Goal: Task Accomplishment & Management: Manage account settings

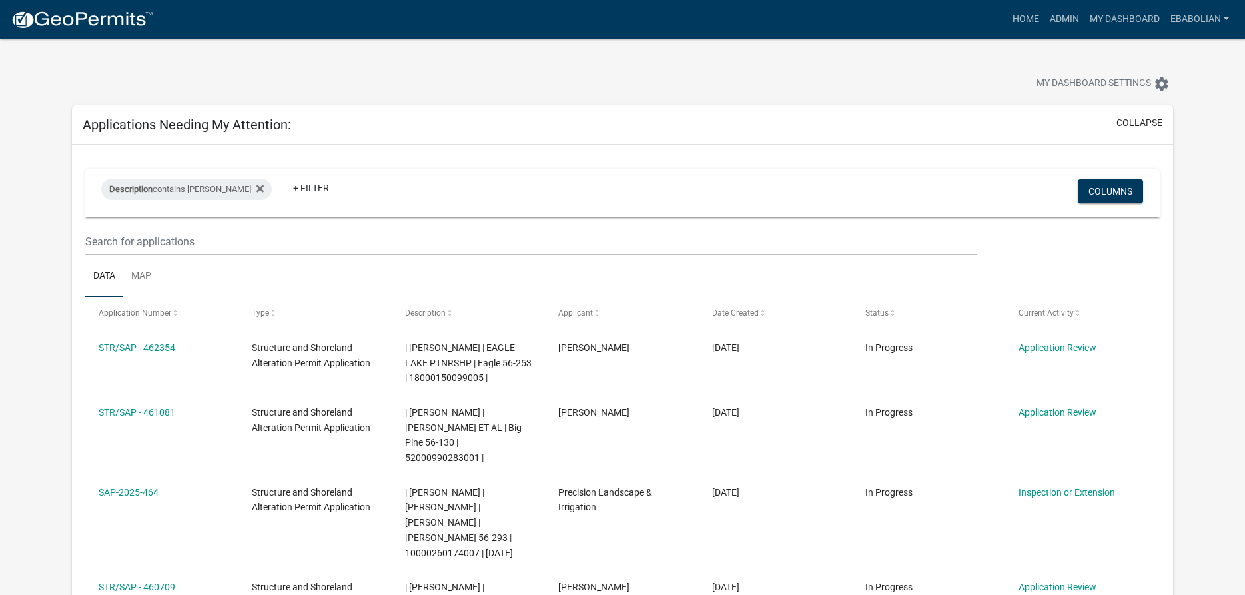
select select "3: 100"
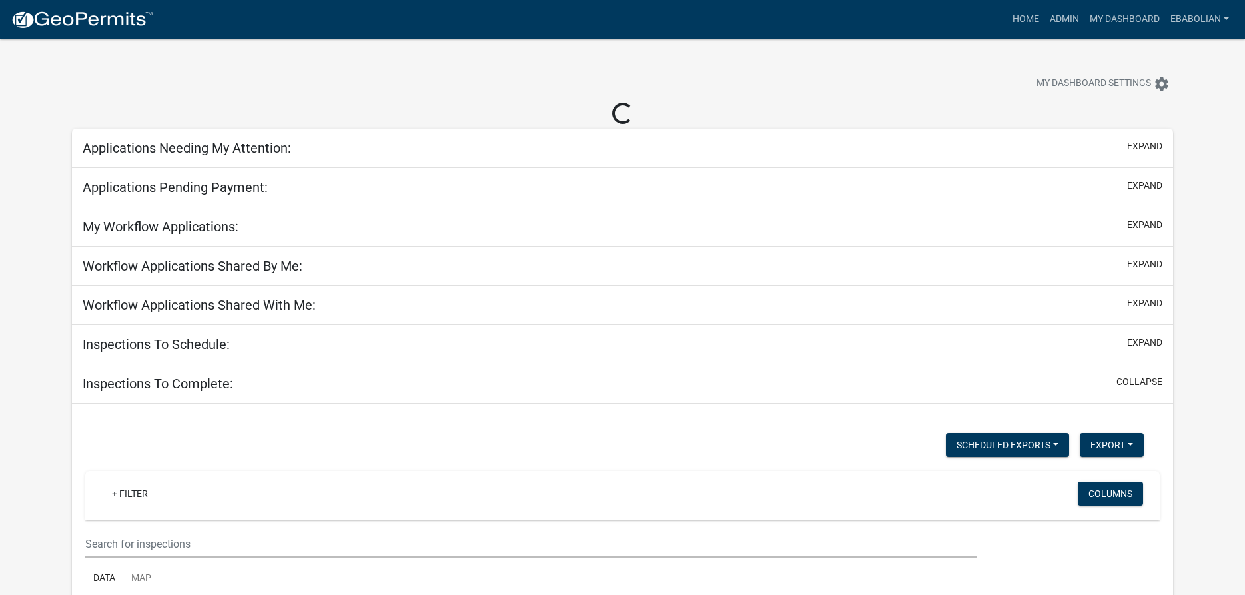
select select "3: 100"
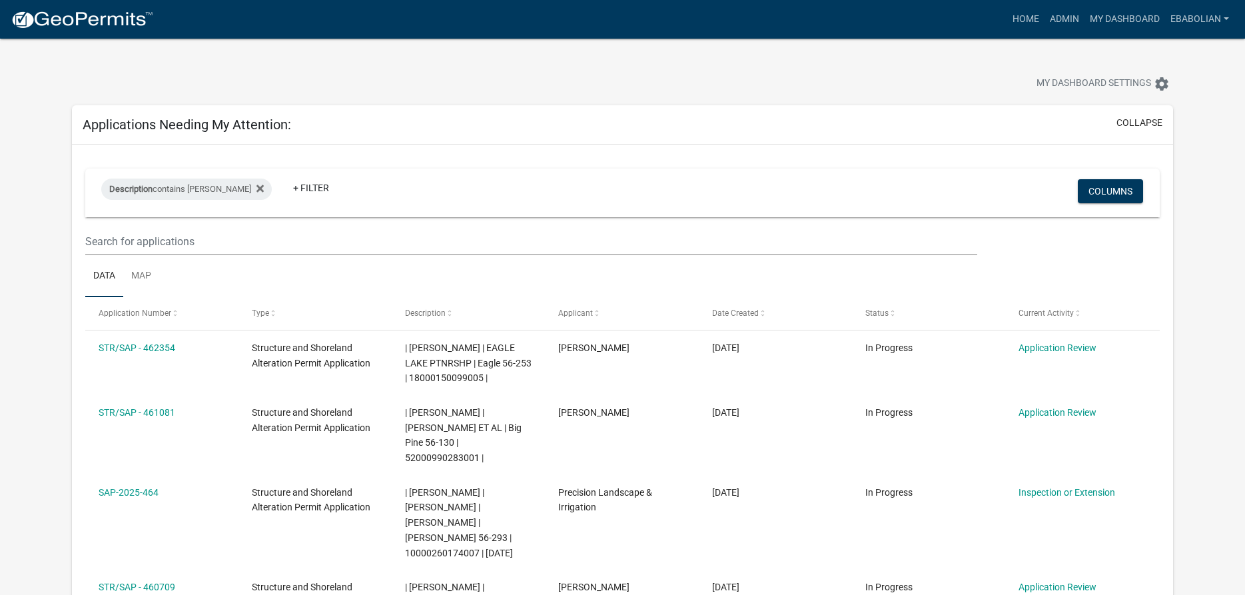
select select "3: 100"
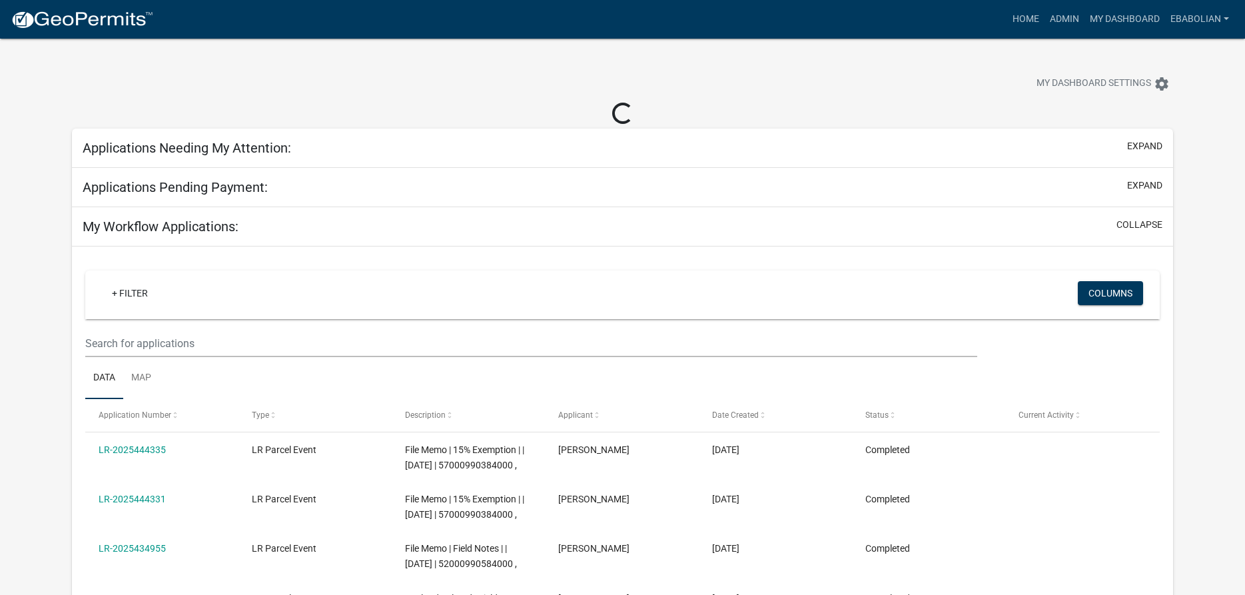
select select "3: 100"
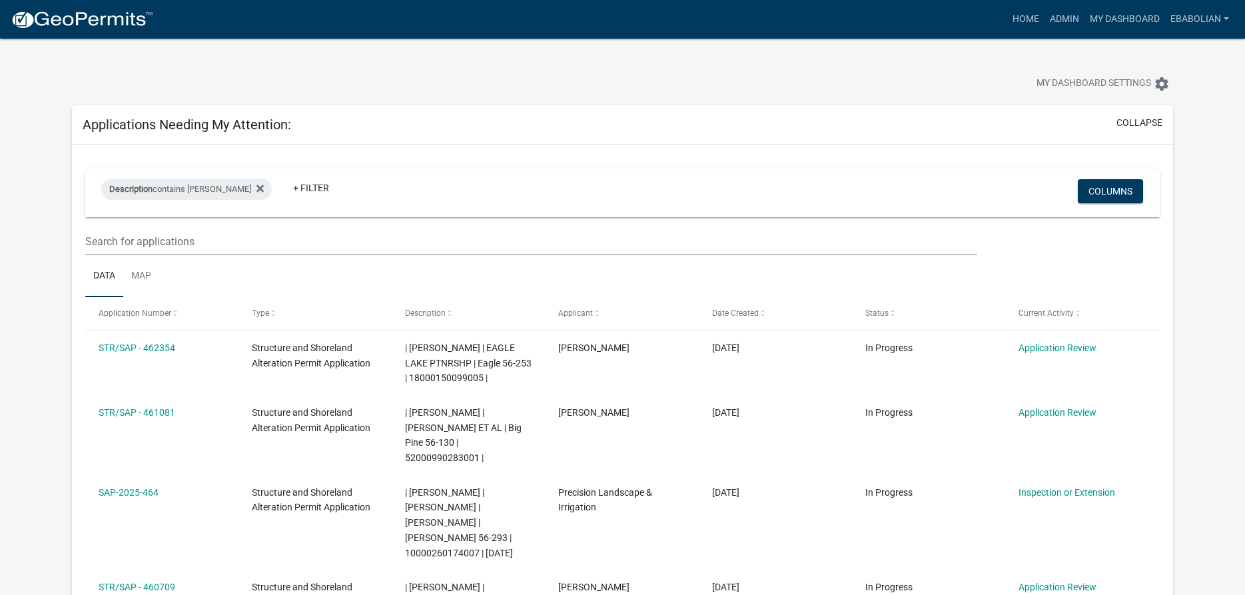
select select "3: 100"
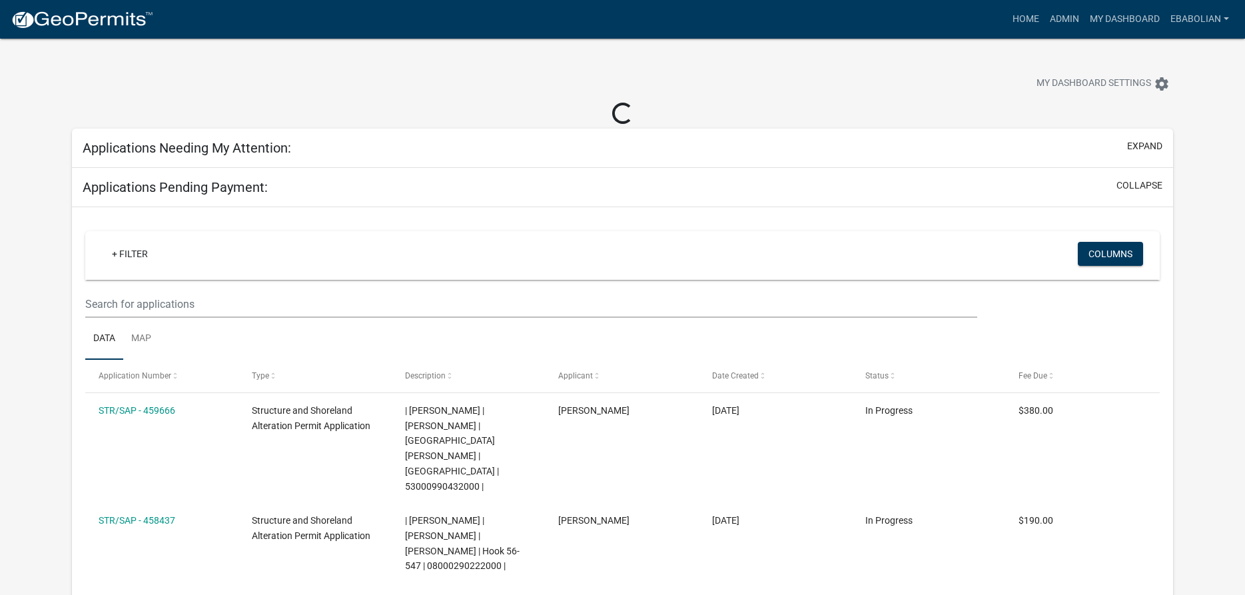
select select "3: 100"
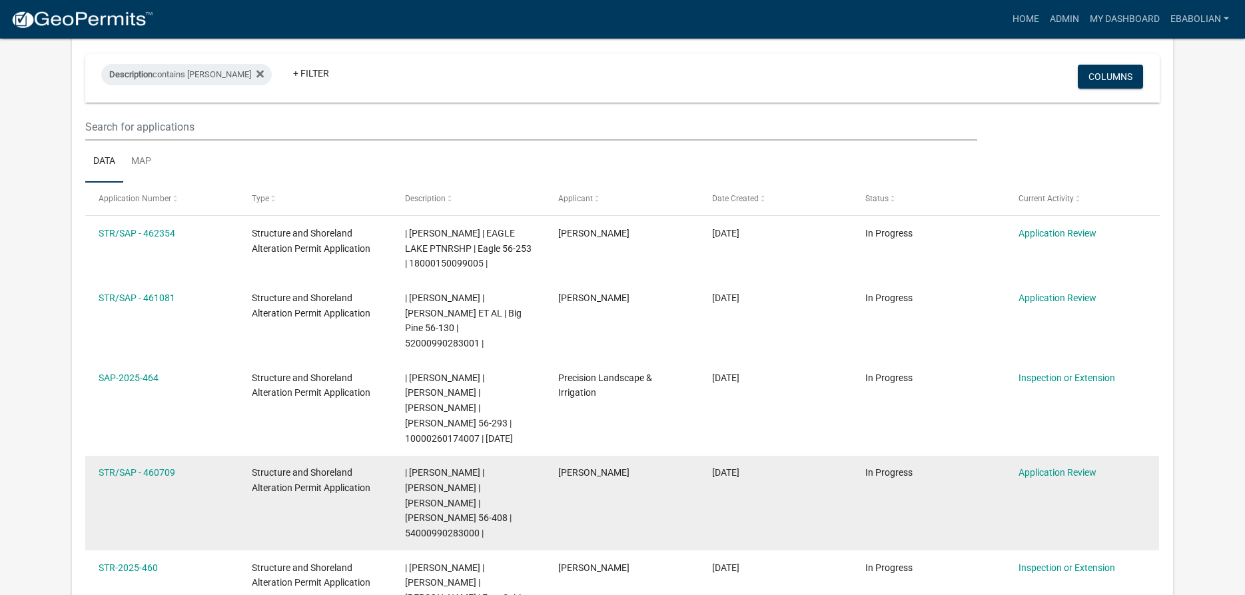
scroll to position [204, 0]
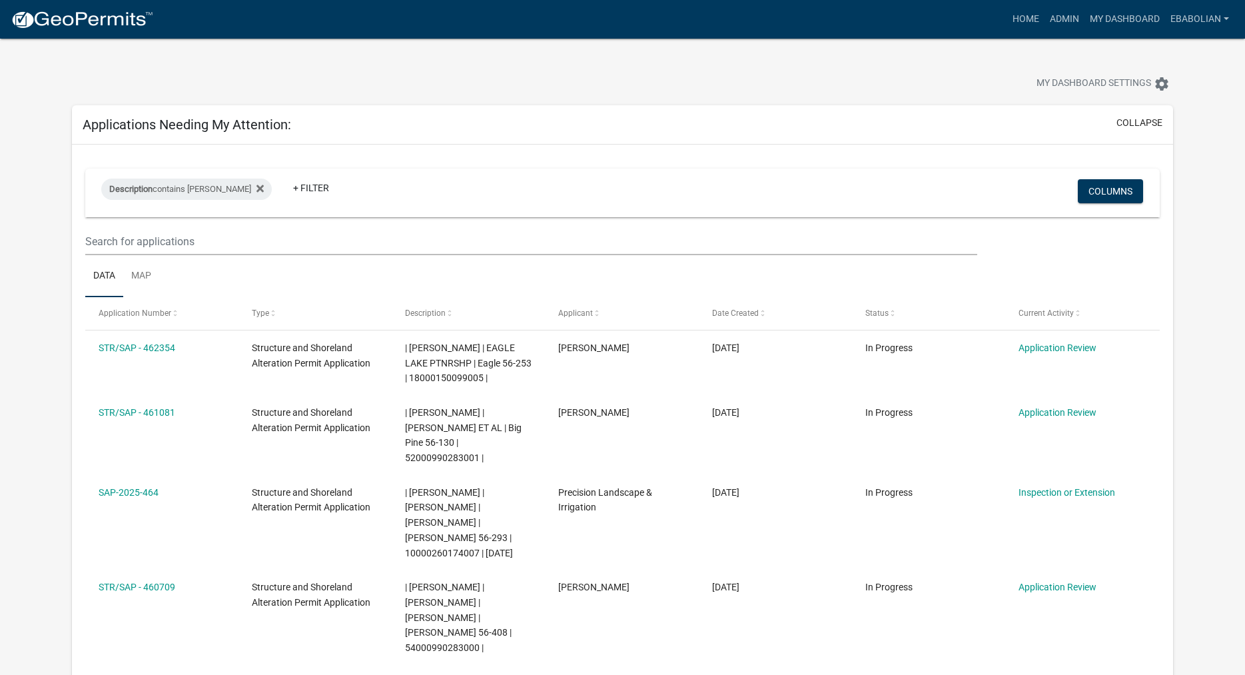
select select "3: 100"
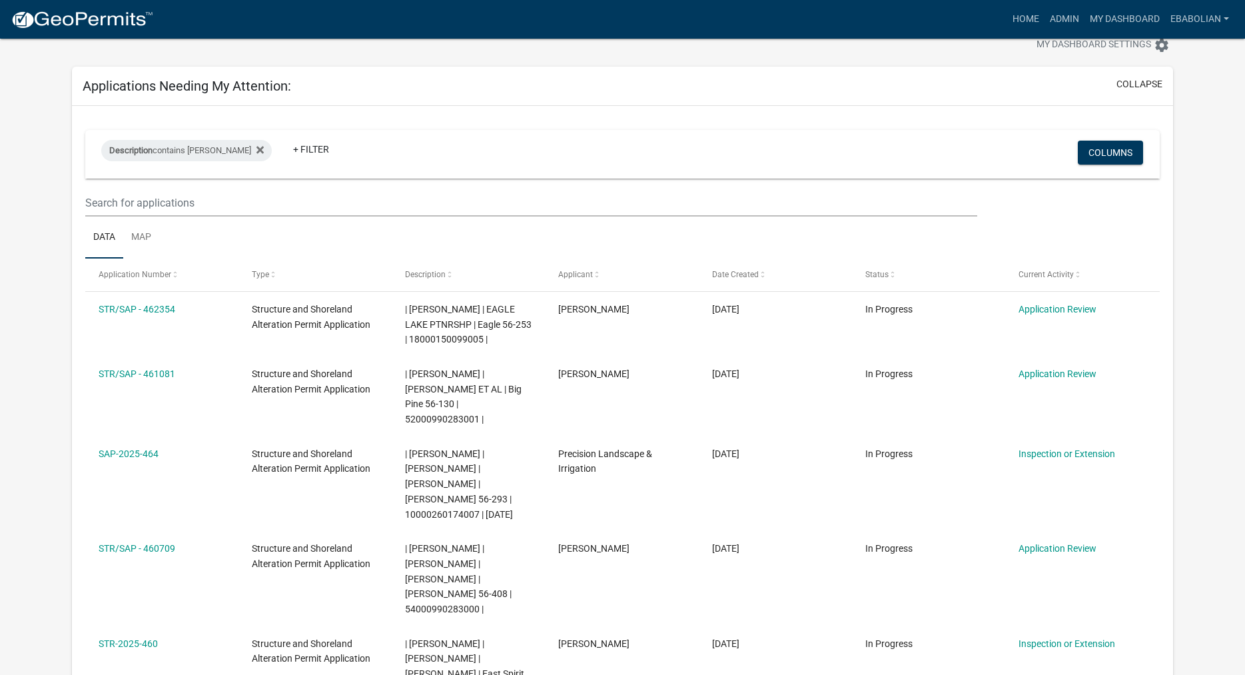
scroll to position [39, 0]
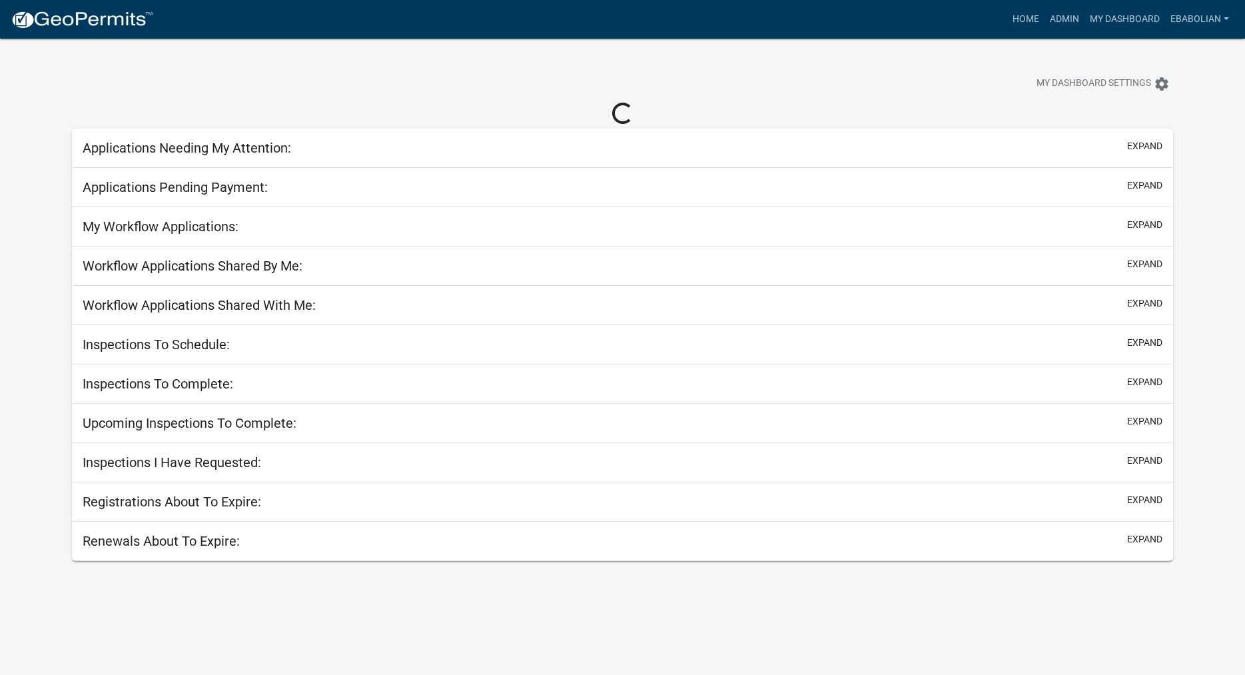
scroll to position [39, 0]
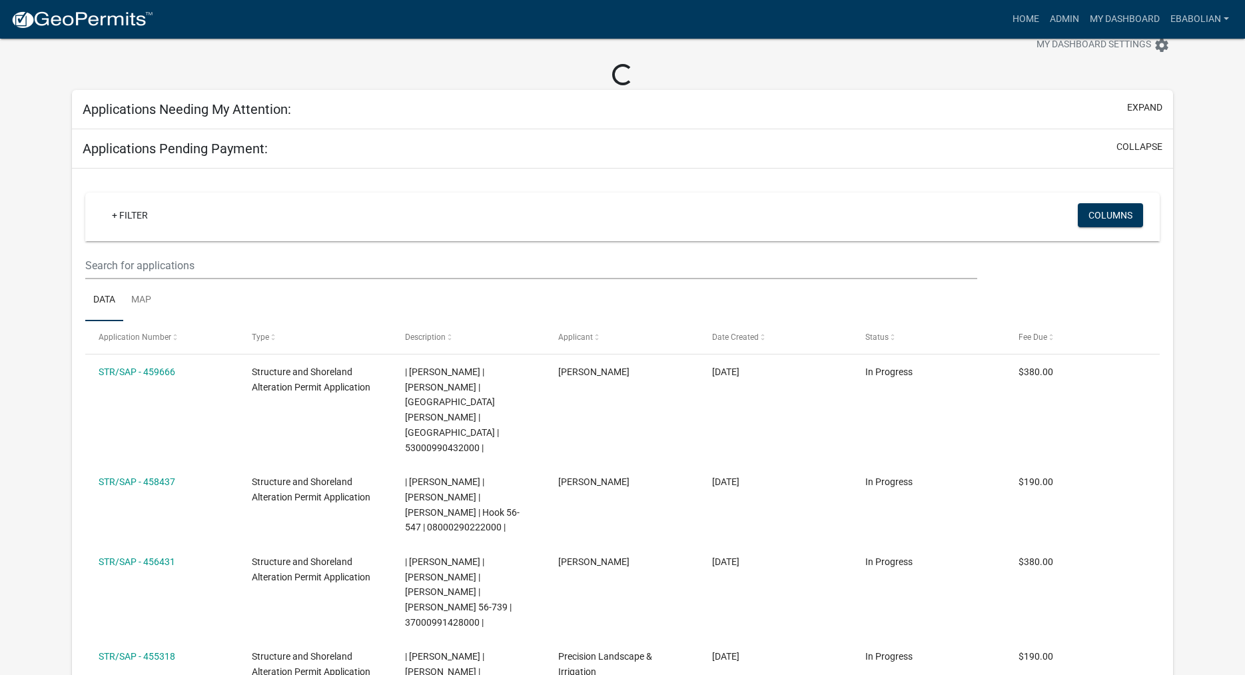
select select "3: 100"
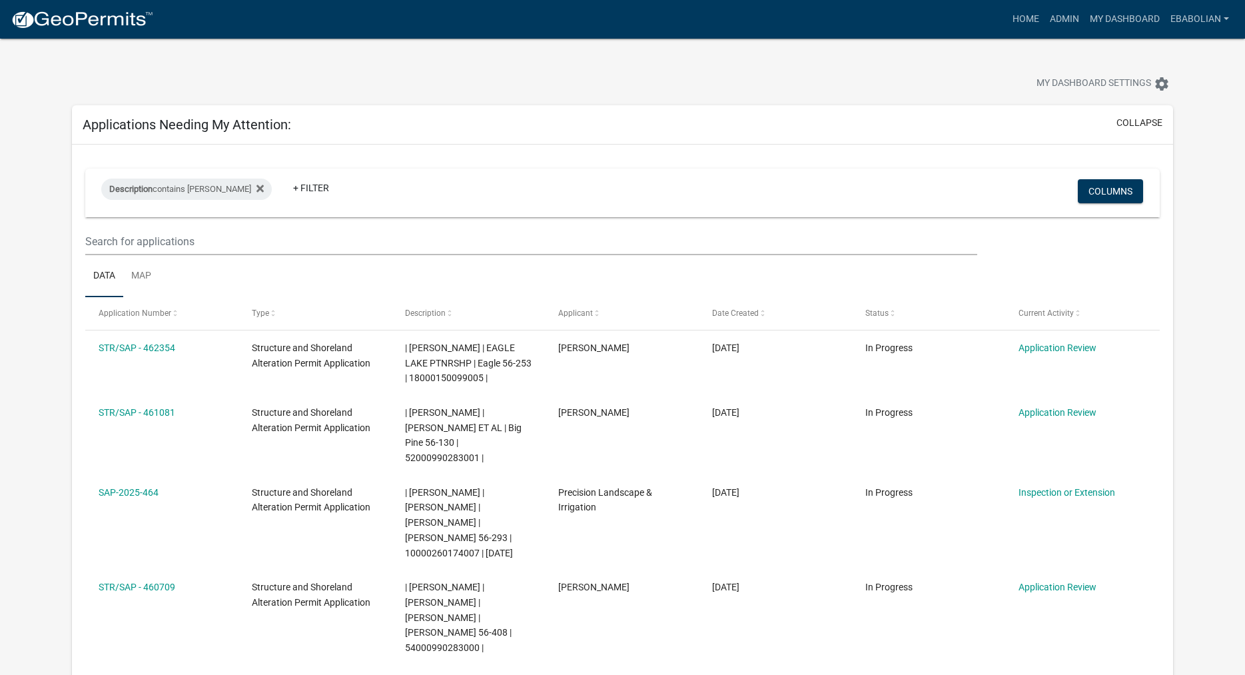
select select "3: 100"
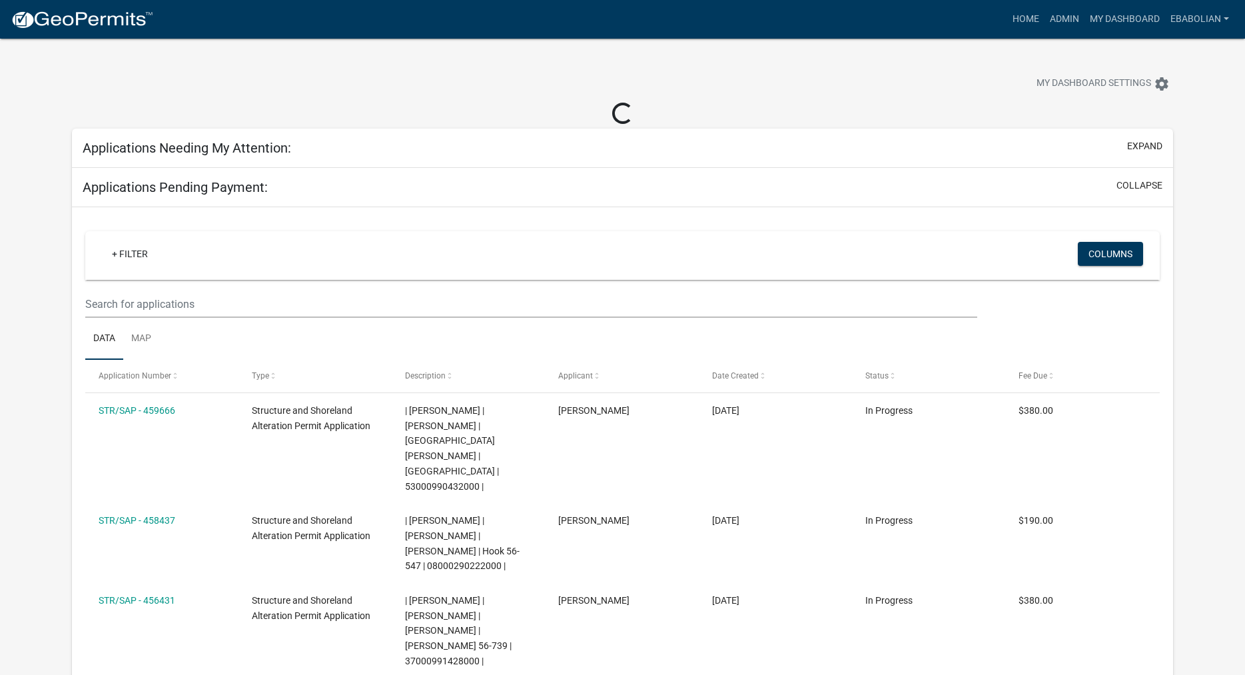
select select "3: 100"
